Goal: Task Accomplishment & Management: Manage account settings

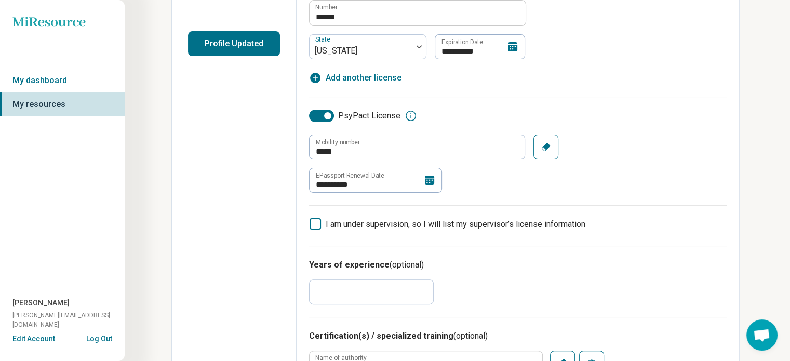
scroll to position [253, 0]
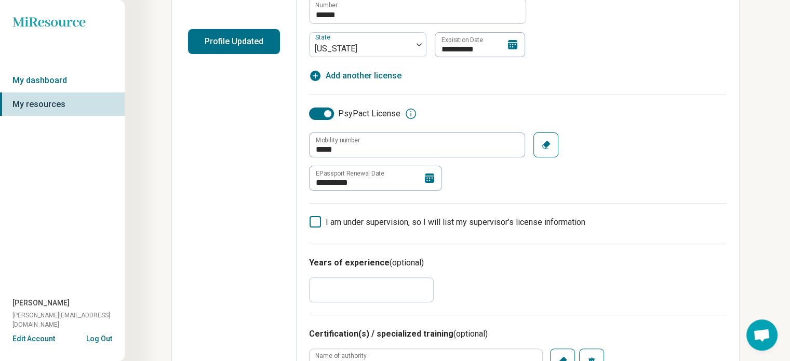
click at [426, 176] on icon at bounding box center [429, 177] width 9 height 9
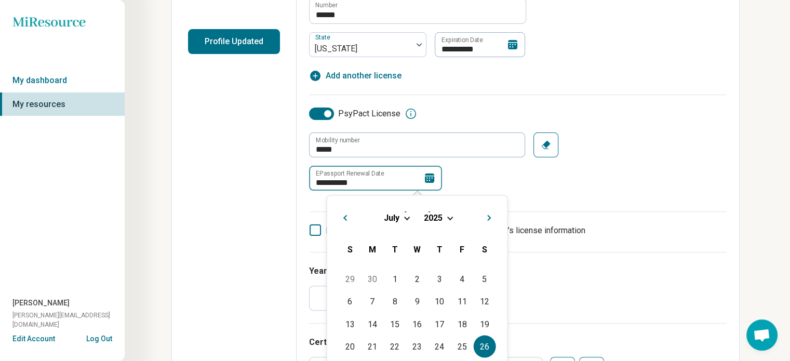
drag, startPoint x: 331, startPoint y: 178, endPoint x: 362, endPoint y: 181, distance: 30.8
click at [362, 181] on input "**********" at bounding box center [375, 178] width 133 height 25
click at [490, 220] on button "Next Month" at bounding box center [490, 216] width 17 height 17
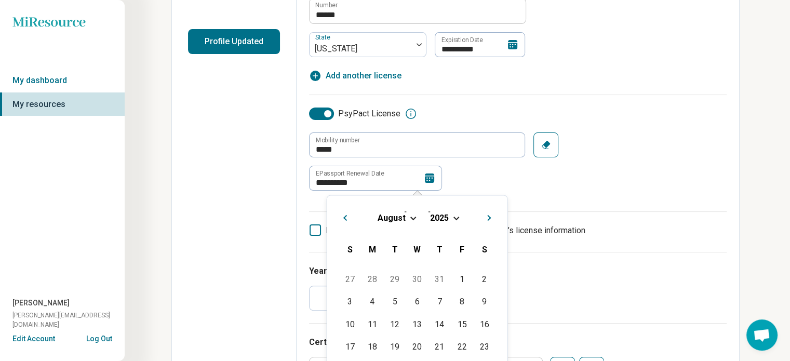
click at [490, 220] on button "Next Month" at bounding box center [490, 216] width 17 height 17
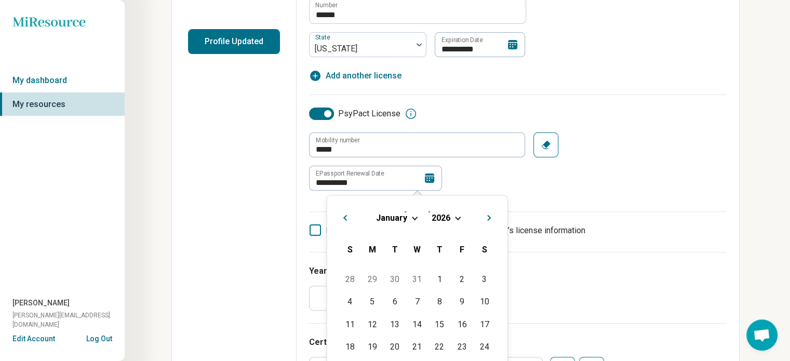
click at [490, 220] on button "Next Month" at bounding box center [490, 216] width 17 height 17
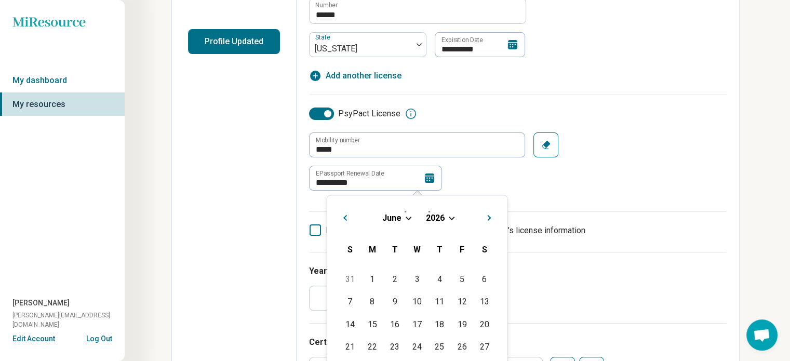
click at [490, 220] on button "Next Month" at bounding box center [490, 216] width 17 height 17
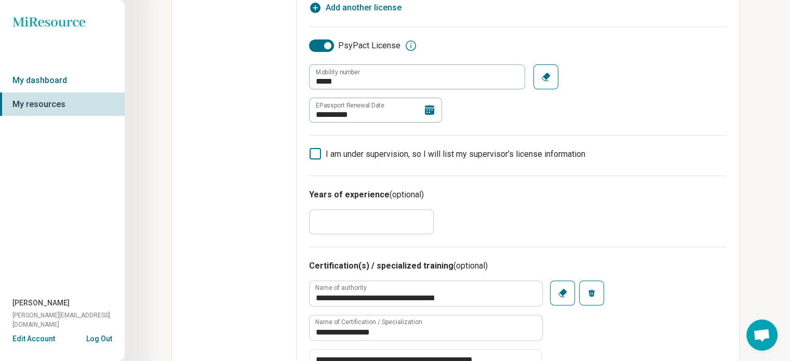
scroll to position [328, 0]
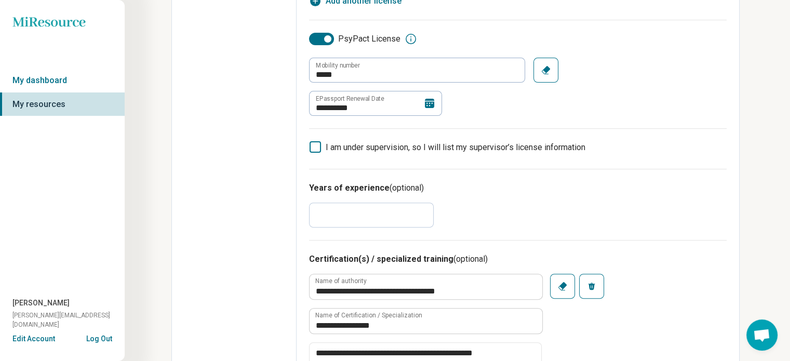
click at [432, 105] on icon at bounding box center [429, 103] width 9 height 9
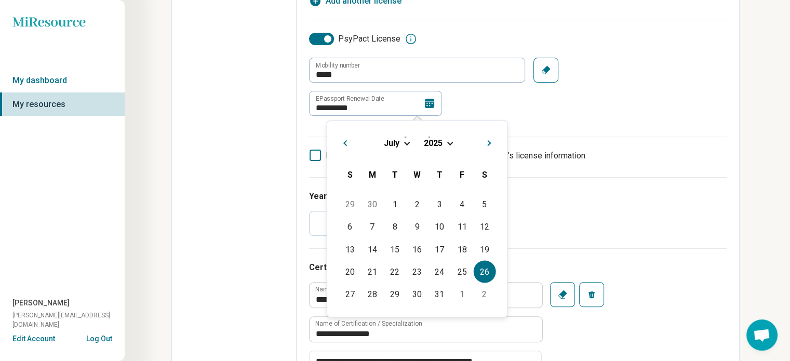
click at [490, 140] on button "Next Month" at bounding box center [490, 141] width 17 height 17
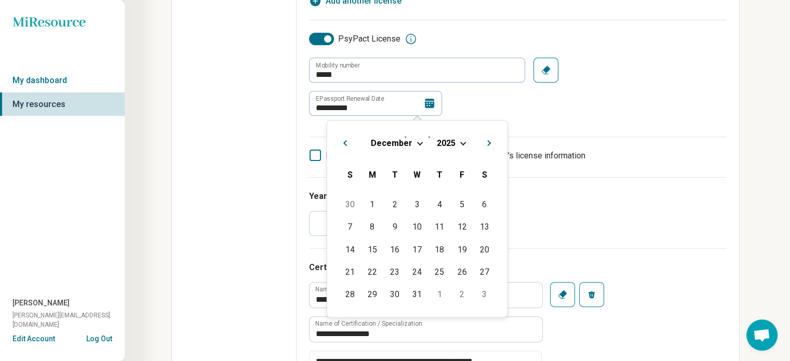
click at [490, 140] on button "Next Month" at bounding box center [490, 141] width 17 height 17
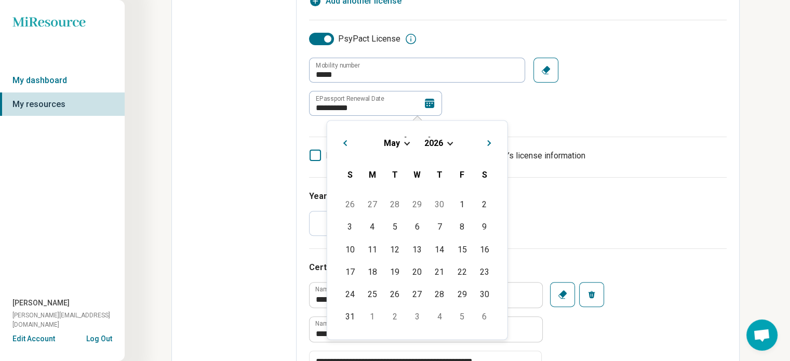
click at [490, 140] on button "Next Month" at bounding box center [490, 141] width 17 height 17
click at [394, 294] on div "28" at bounding box center [394, 294] width 22 height 22
type textarea "*"
type input "**********"
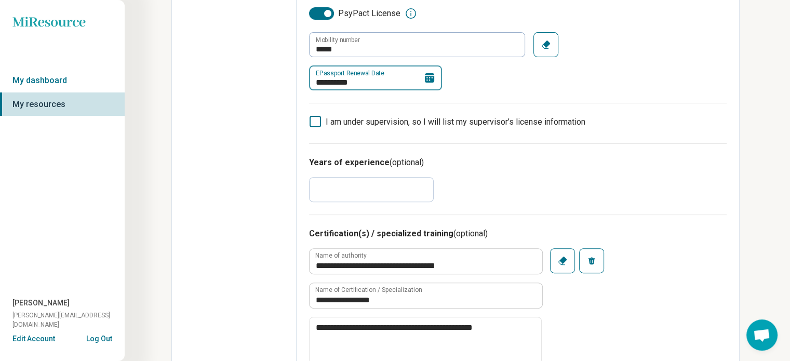
scroll to position [355, 0]
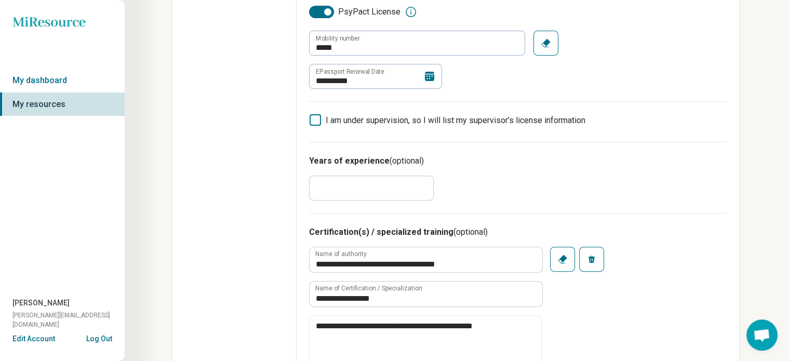
click at [347, 190] on input "**" at bounding box center [371, 188] width 125 height 25
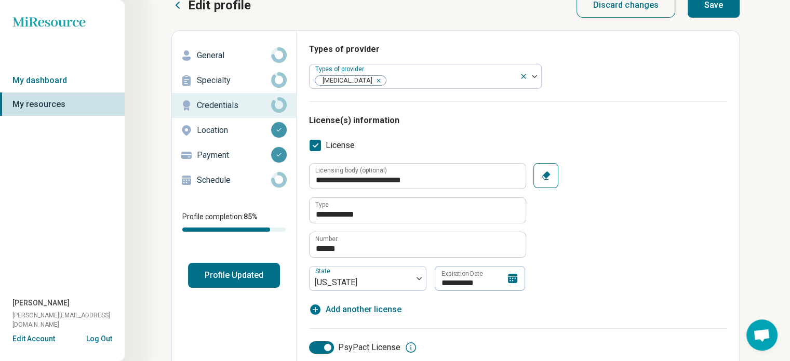
scroll to position [0, 0]
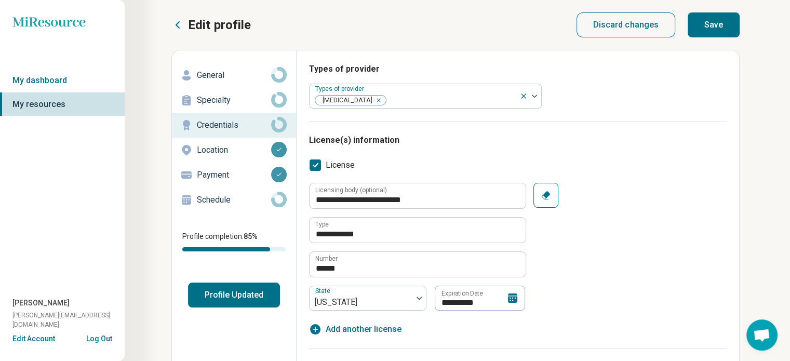
type input "**"
click at [723, 22] on button "Save" at bounding box center [714, 24] width 52 height 25
type textarea "*"
